Goal: Task Accomplishment & Management: Manage account settings

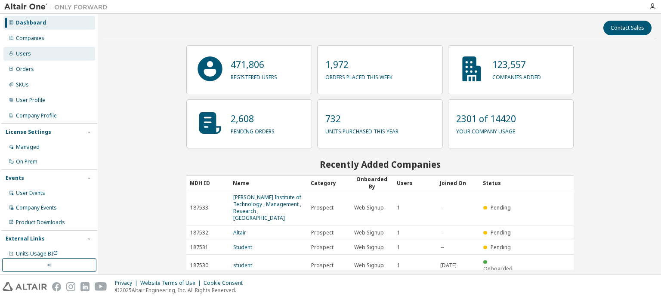
click at [26, 59] on div "Users" at bounding box center [49, 54] width 92 height 14
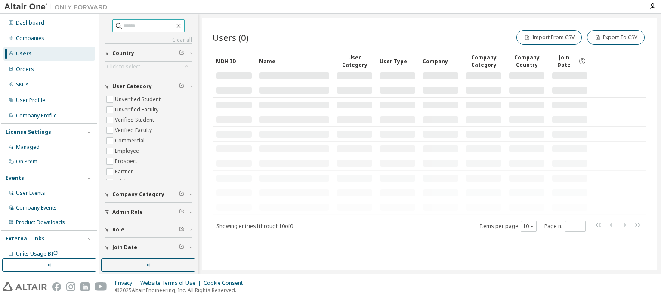
click at [136, 27] on input "text" at bounding box center [149, 26] width 52 height 9
paste input "**********"
click at [130, 25] on input "**********" at bounding box center [149, 26] width 52 height 9
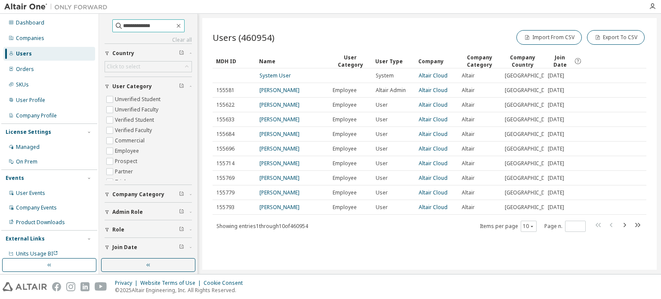
type input "**********"
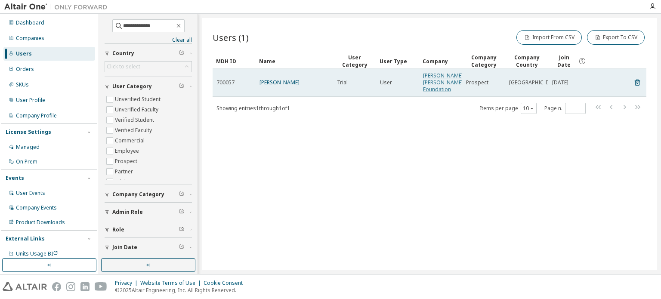
click at [430, 93] on link "[PERSON_NAME] [PERSON_NAME] Foundation" at bounding box center [443, 82] width 40 height 21
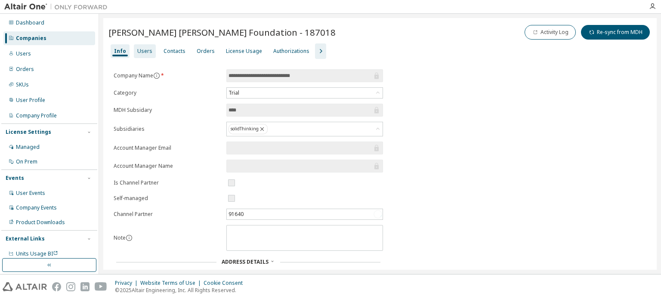
click at [142, 51] on div "Users" at bounding box center [144, 51] width 15 height 7
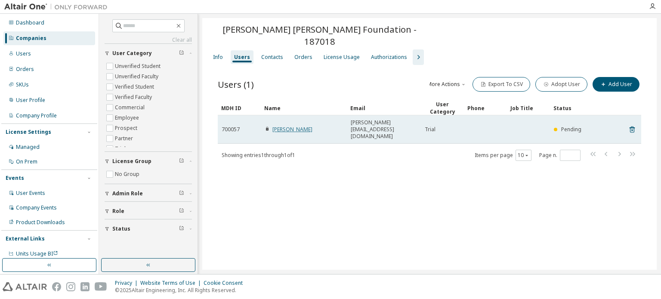
click at [283, 126] on link "[PERSON_NAME]" at bounding box center [292, 129] width 40 height 7
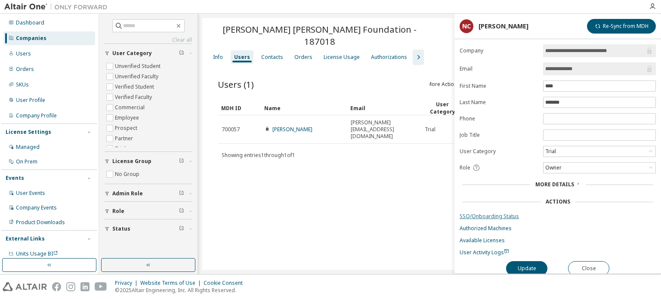
click at [497, 216] on link "SSO/Onboarding Status" at bounding box center [558, 216] width 196 height 7
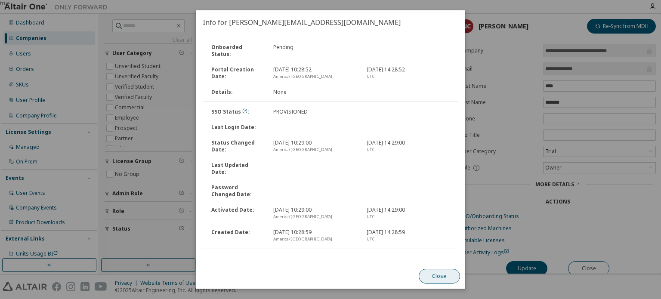
click at [439, 276] on button "Close" at bounding box center [439, 276] width 41 height 15
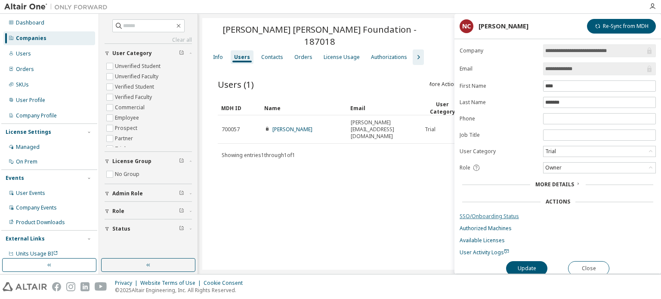
click at [487, 213] on link "SSO/Onboarding Status" at bounding box center [558, 216] width 196 height 7
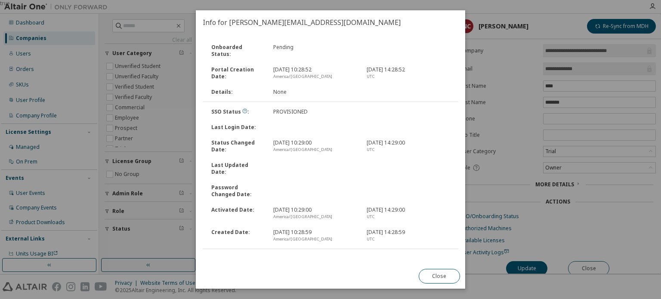
click at [243, 256] on link "Send Onboarding Email" at bounding box center [232, 259] width 59 height 7
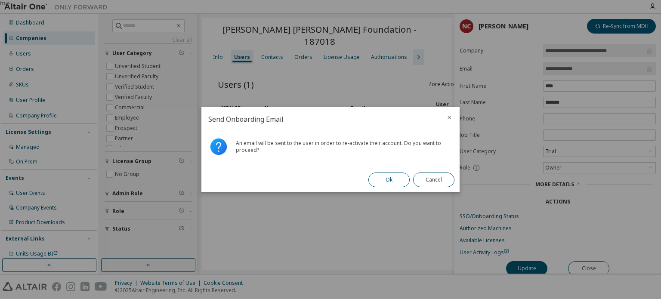
click at [396, 175] on button "Ok" at bounding box center [388, 180] width 41 height 15
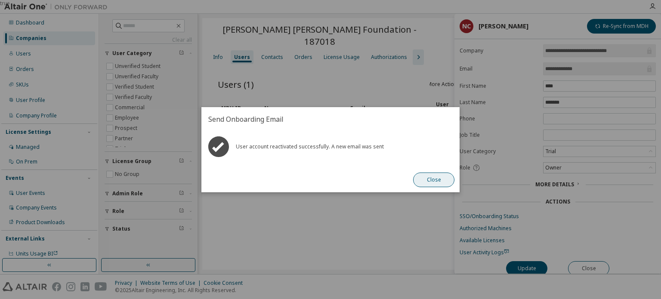
click at [437, 182] on button "Close" at bounding box center [433, 180] width 41 height 15
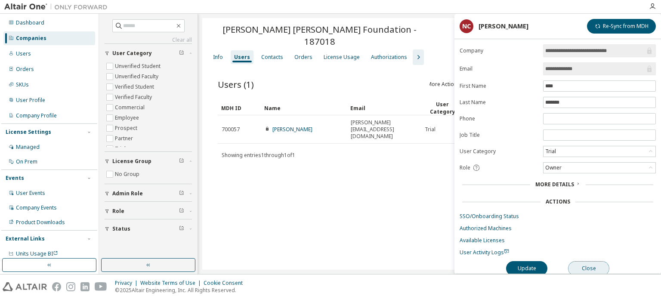
click at [594, 268] on button "Close" at bounding box center [588, 268] width 41 height 15
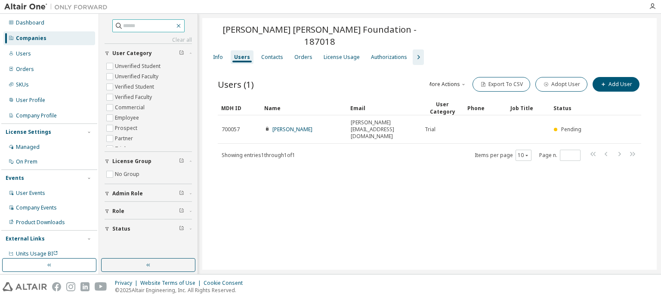
click at [182, 27] on icon "button" at bounding box center [178, 25] width 7 height 7
click at [315, 207] on div "[PERSON_NAME] [PERSON_NAME] Foundation - 187018 Clear Load Save Save As Field O…" at bounding box center [429, 144] width 454 height 252
